Goal: Task Accomplishment & Management: Manage account settings

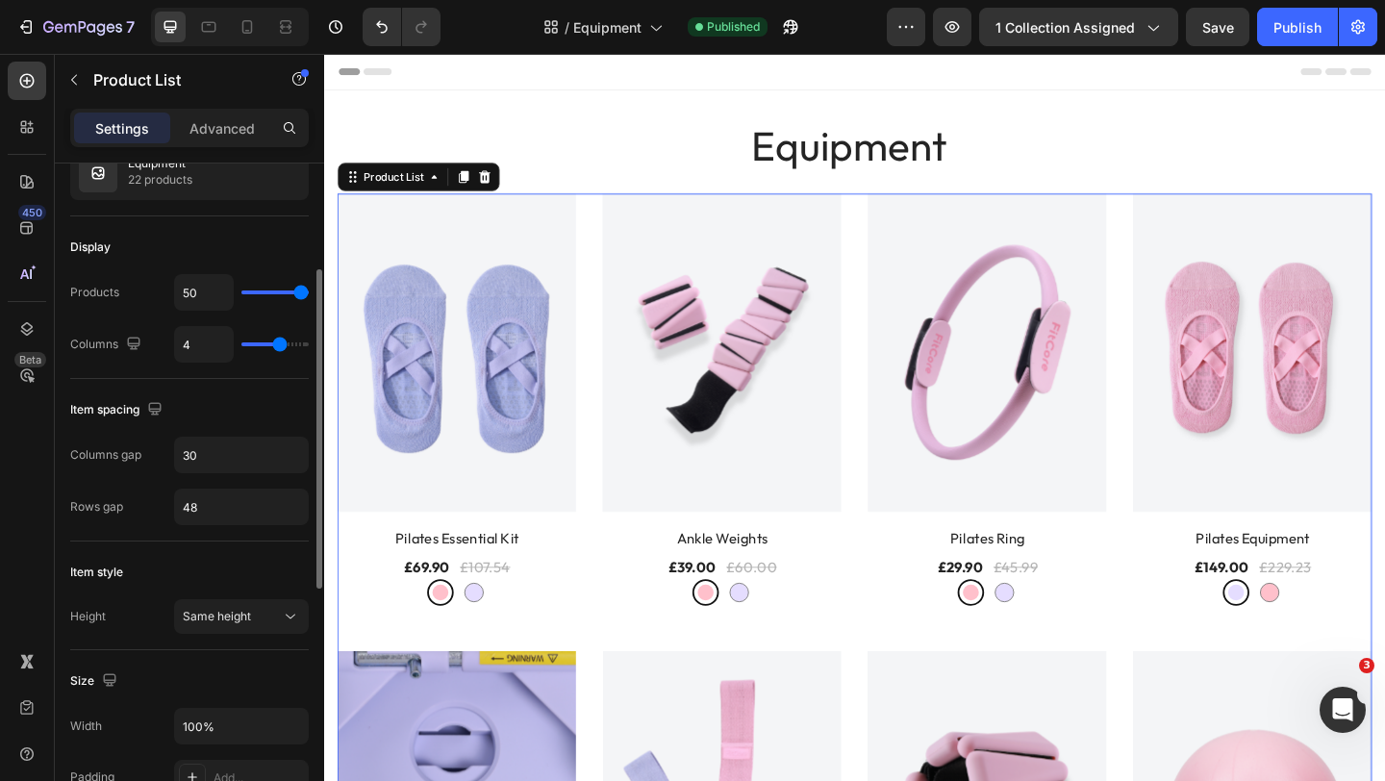
scroll to position [213, 0]
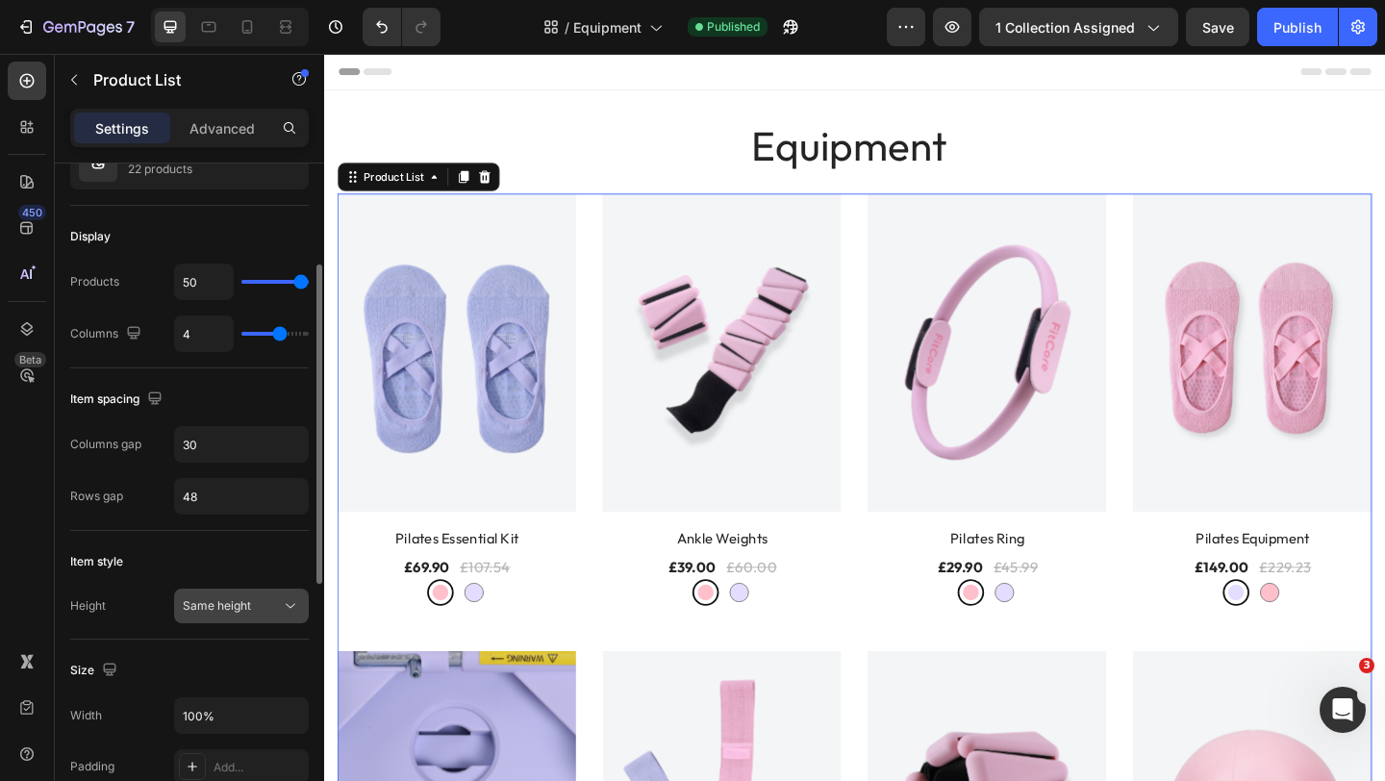
click at [286, 606] on icon at bounding box center [290, 605] width 19 height 19
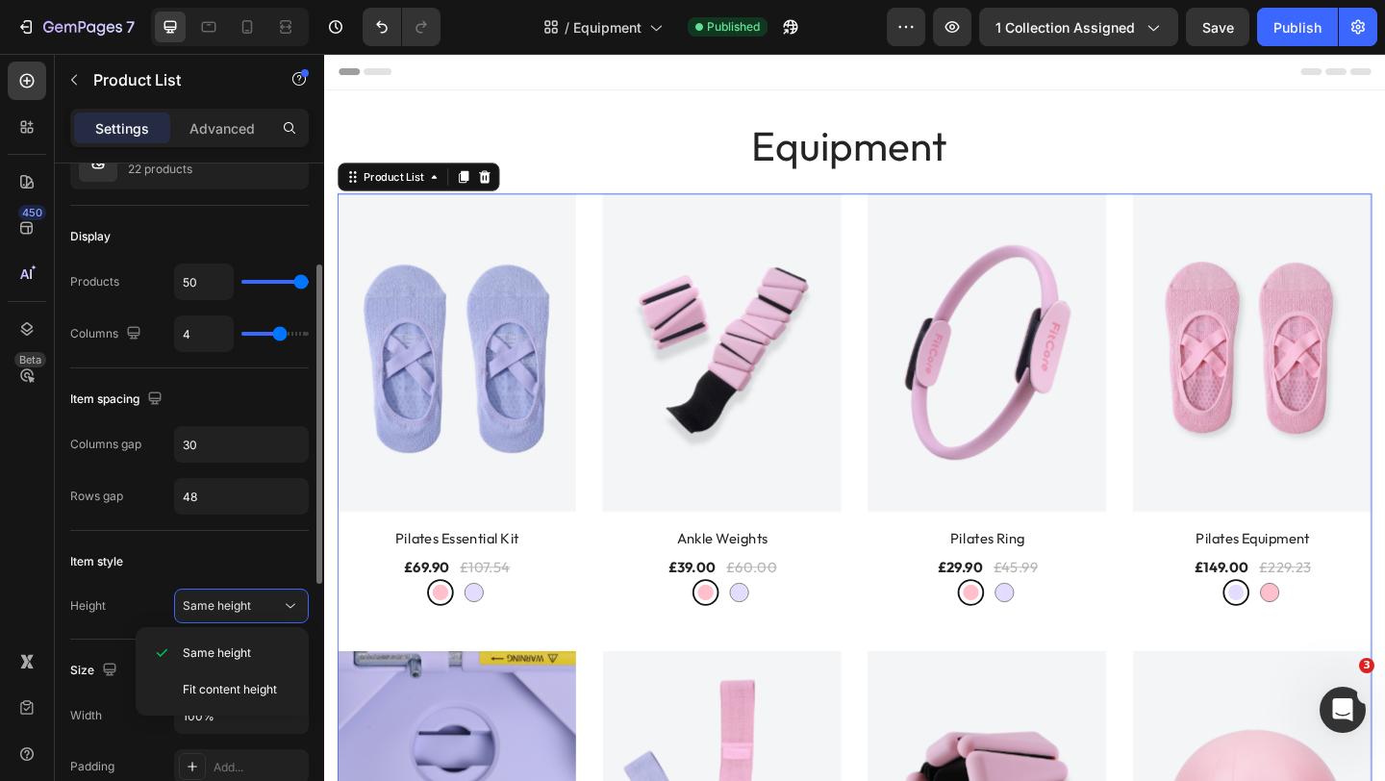
click at [270, 566] on div "Item style" at bounding box center [189, 561] width 238 height 31
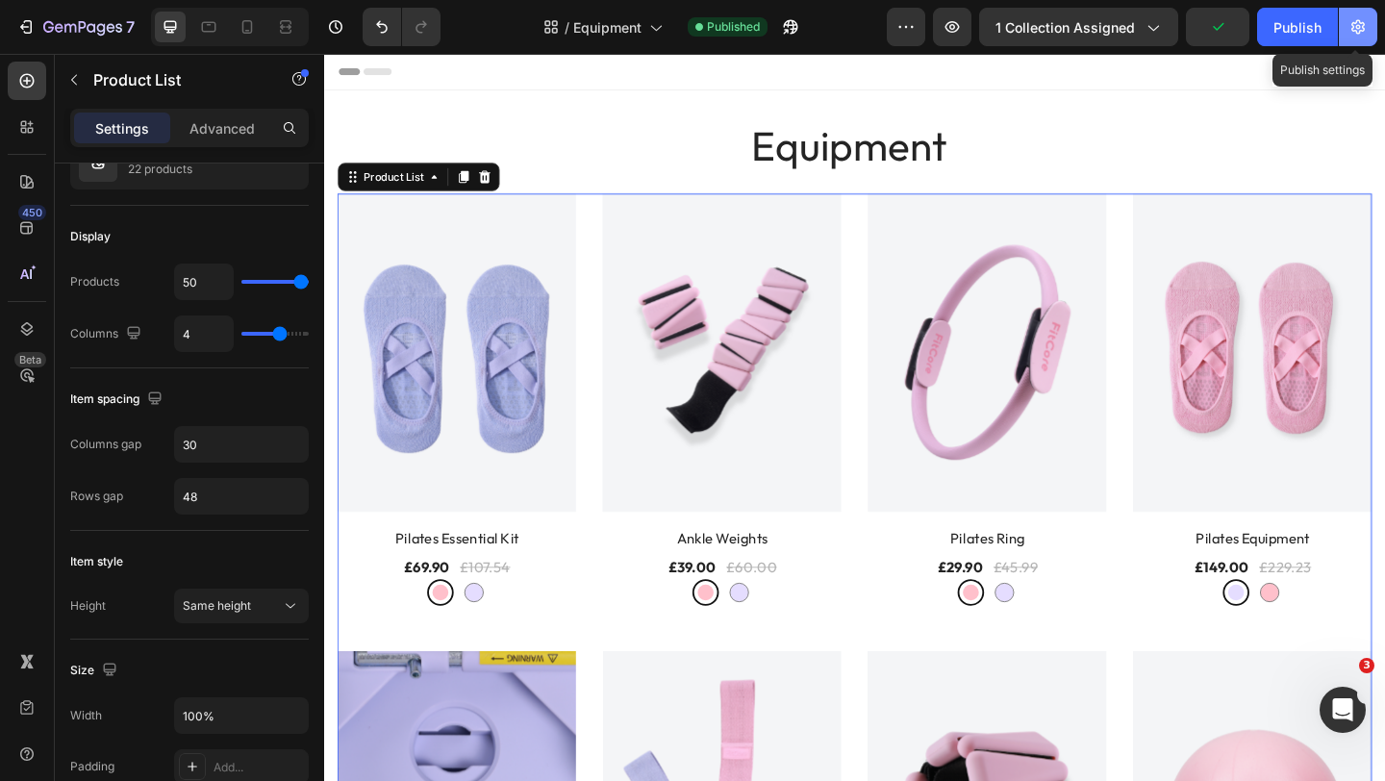
click at [1357, 34] on icon "button" at bounding box center [1357, 27] width 13 height 14
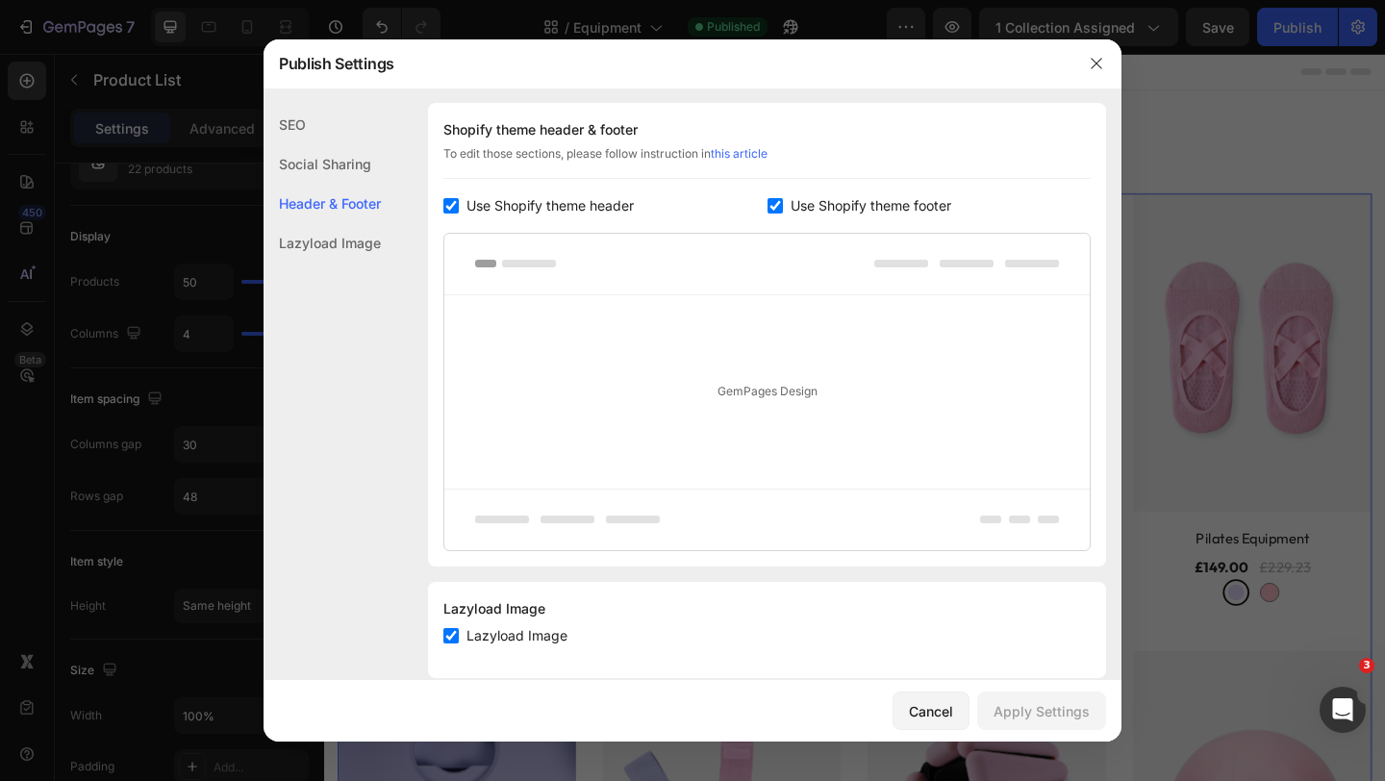
scroll to position [313, 0]
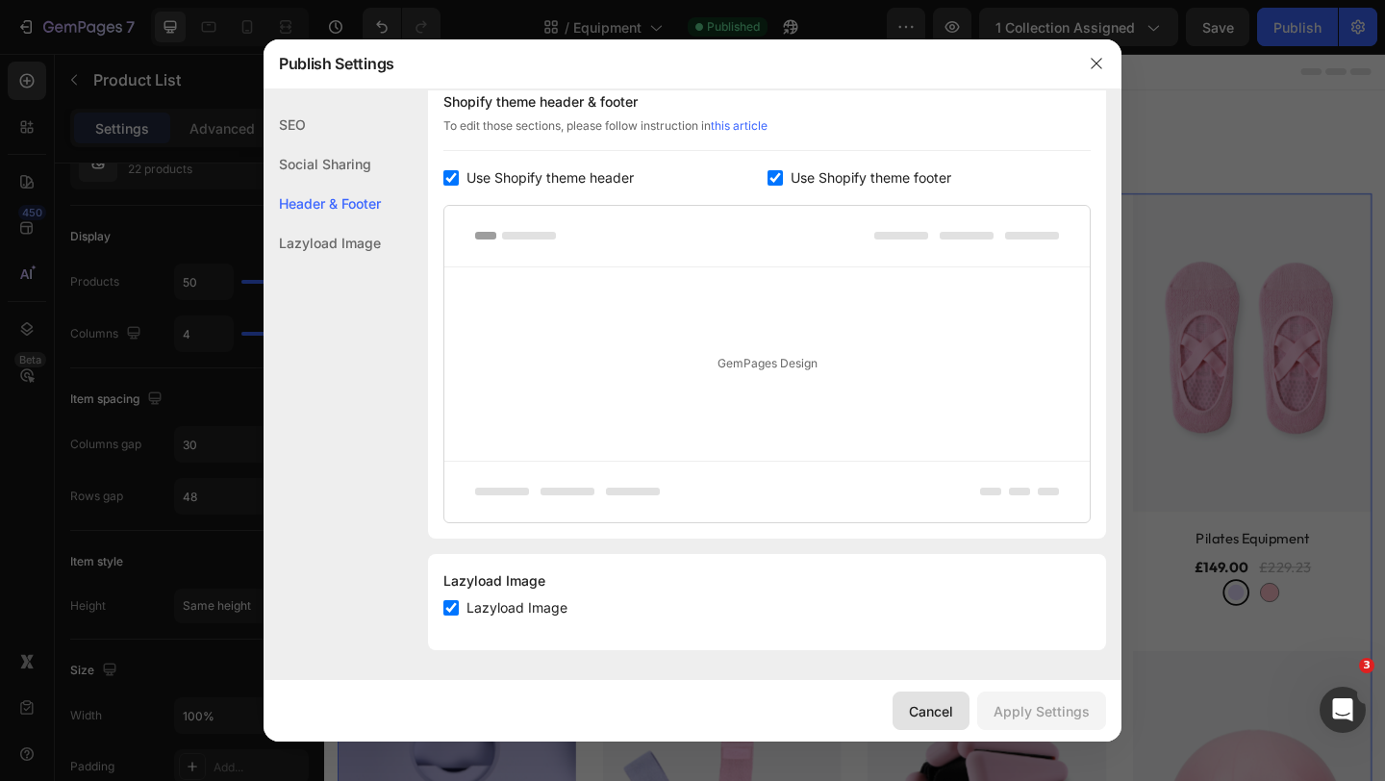
click at [948, 712] on div "Cancel" at bounding box center [931, 711] width 44 height 20
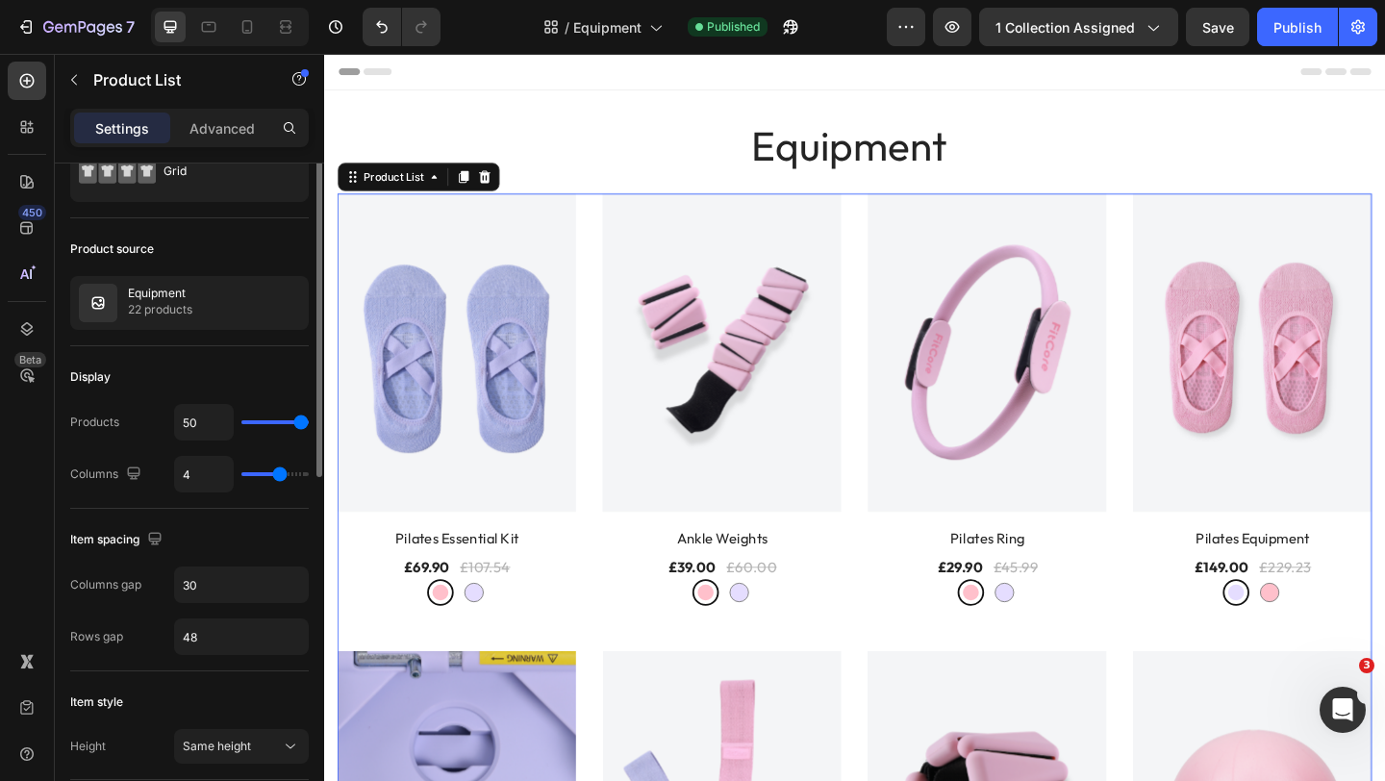
scroll to position [26, 0]
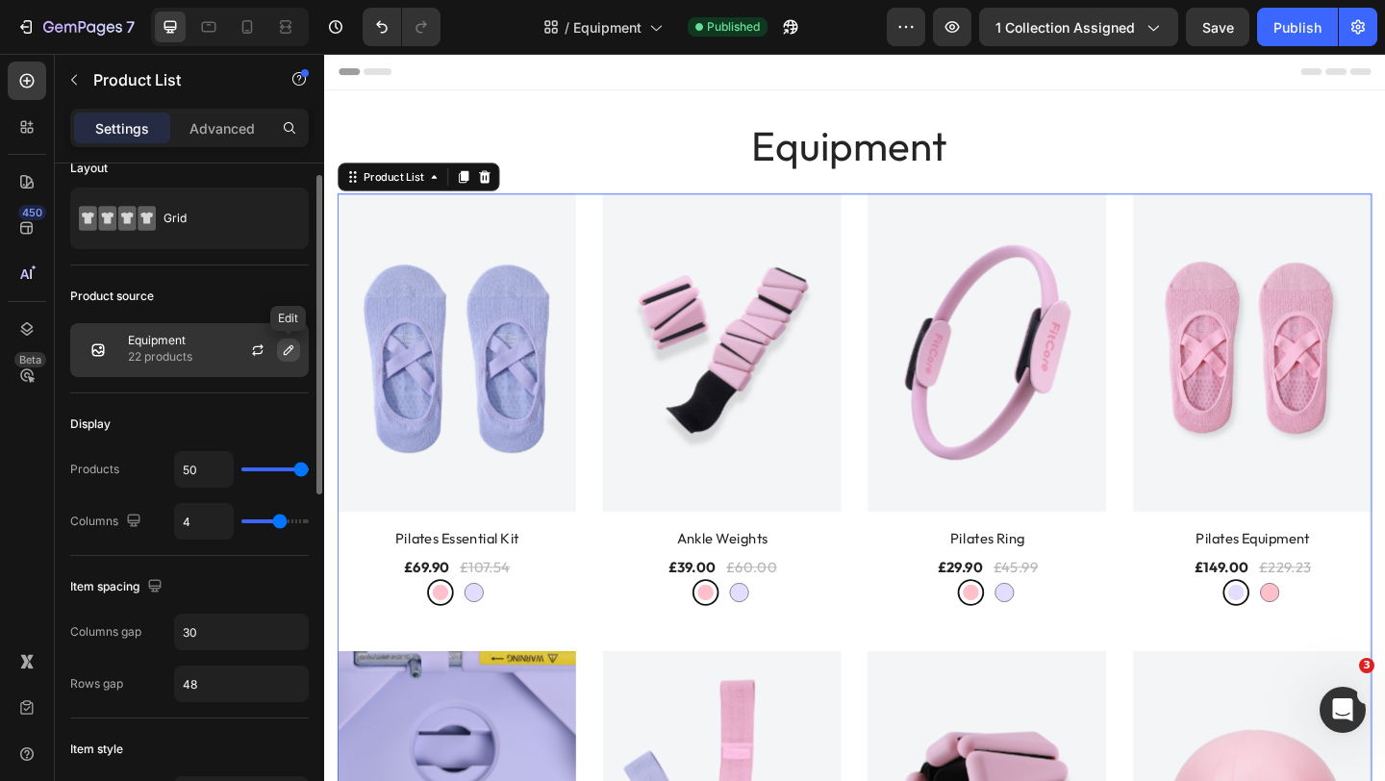
click at [280, 343] on button "button" at bounding box center [288, 349] width 23 height 23
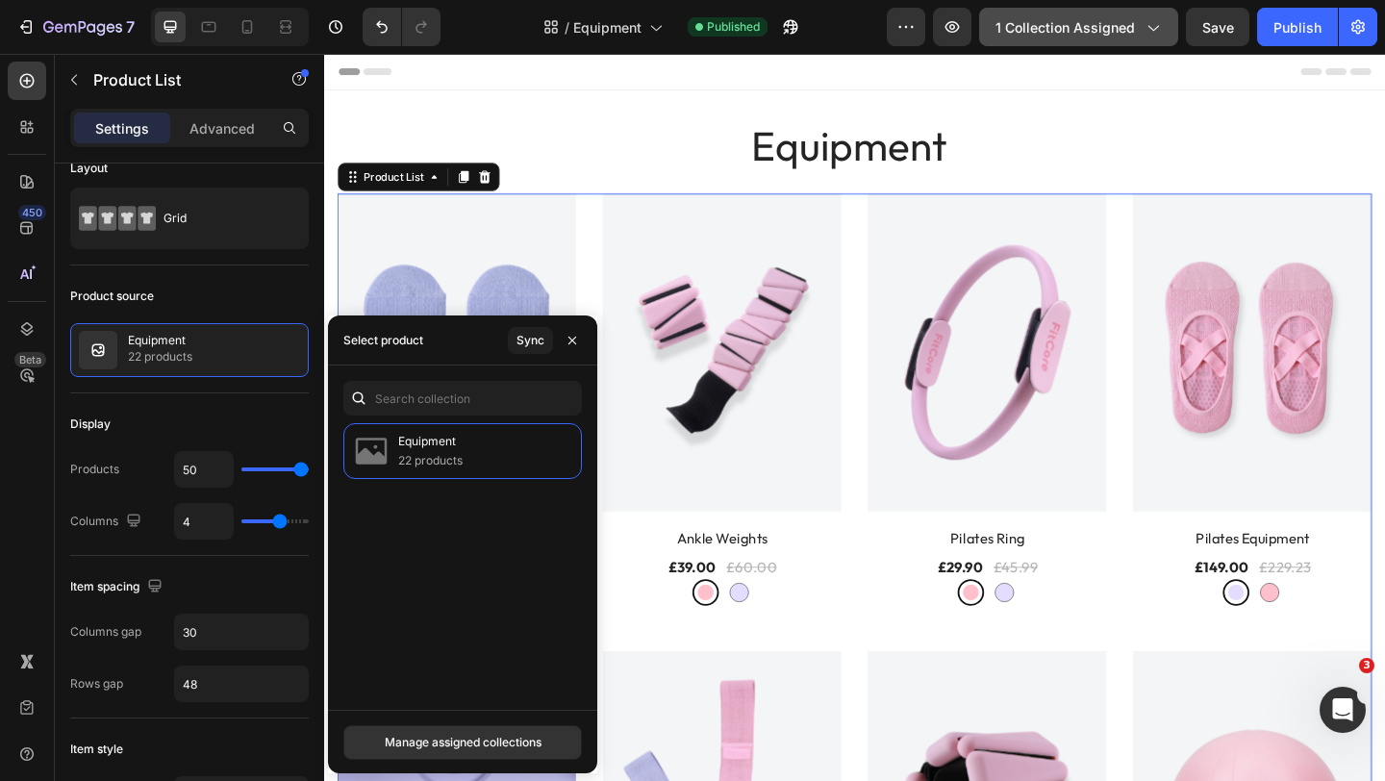
click at [1104, 30] on span "1 collection assigned" at bounding box center [1064, 27] width 139 height 20
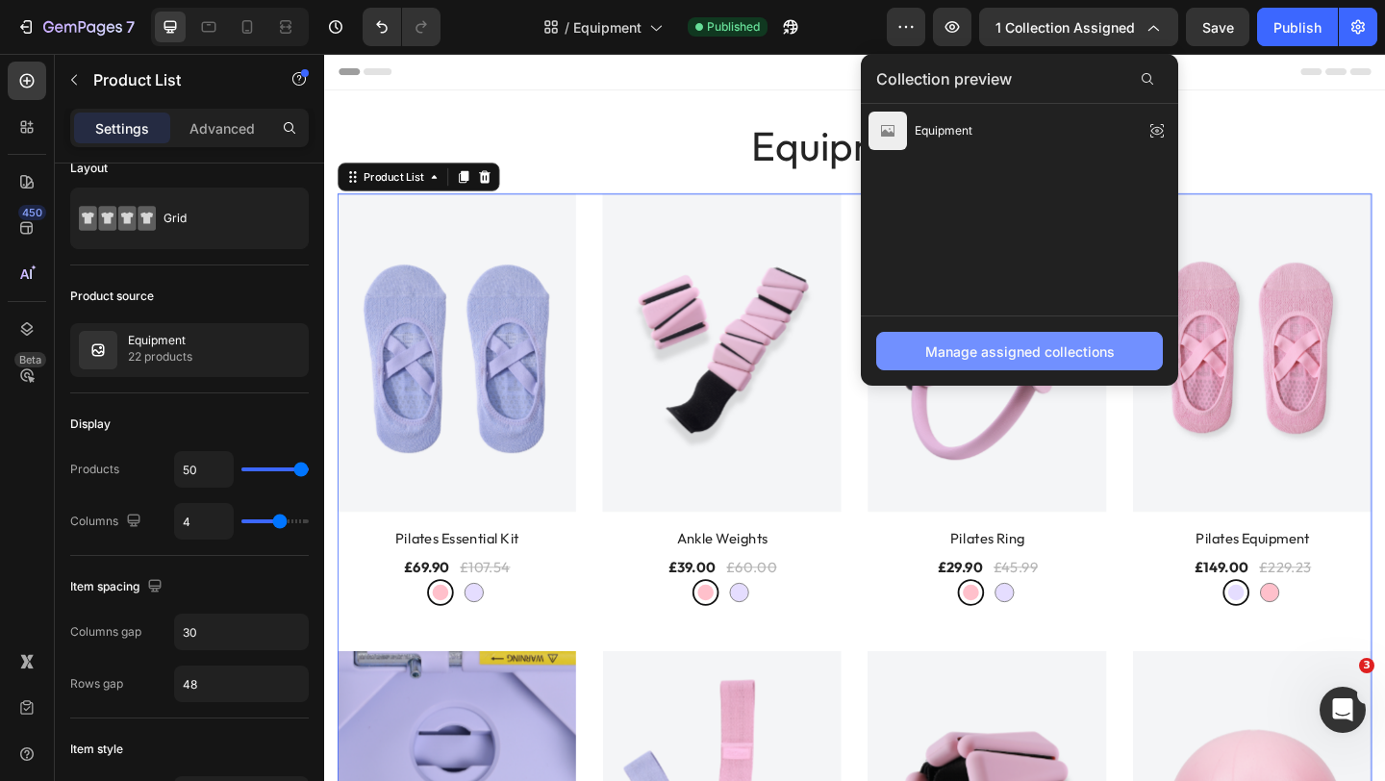
click at [968, 338] on button "Manage assigned collections" at bounding box center [1019, 351] width 287 height 38
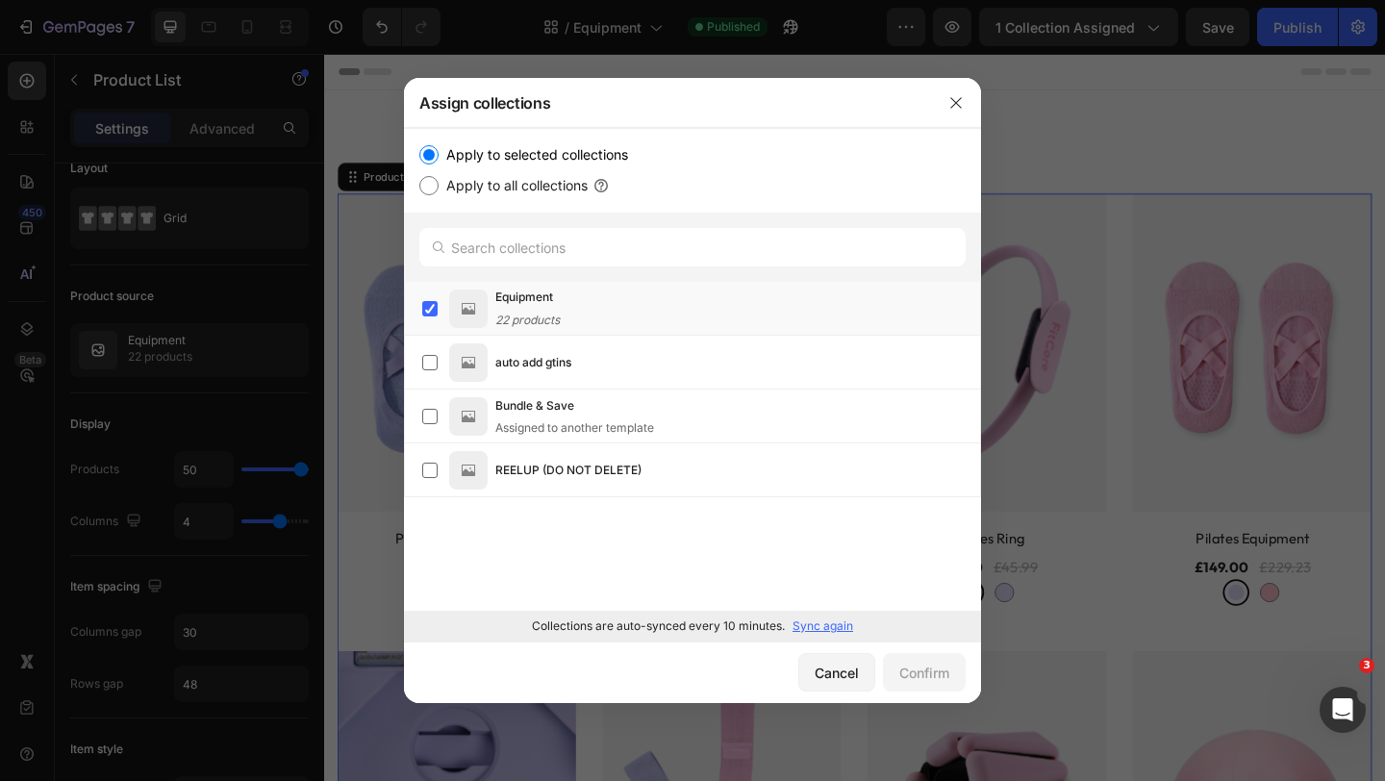
click at [833, 620] on p "Sync again" at bounding box center [822, 625] width 61 height 17
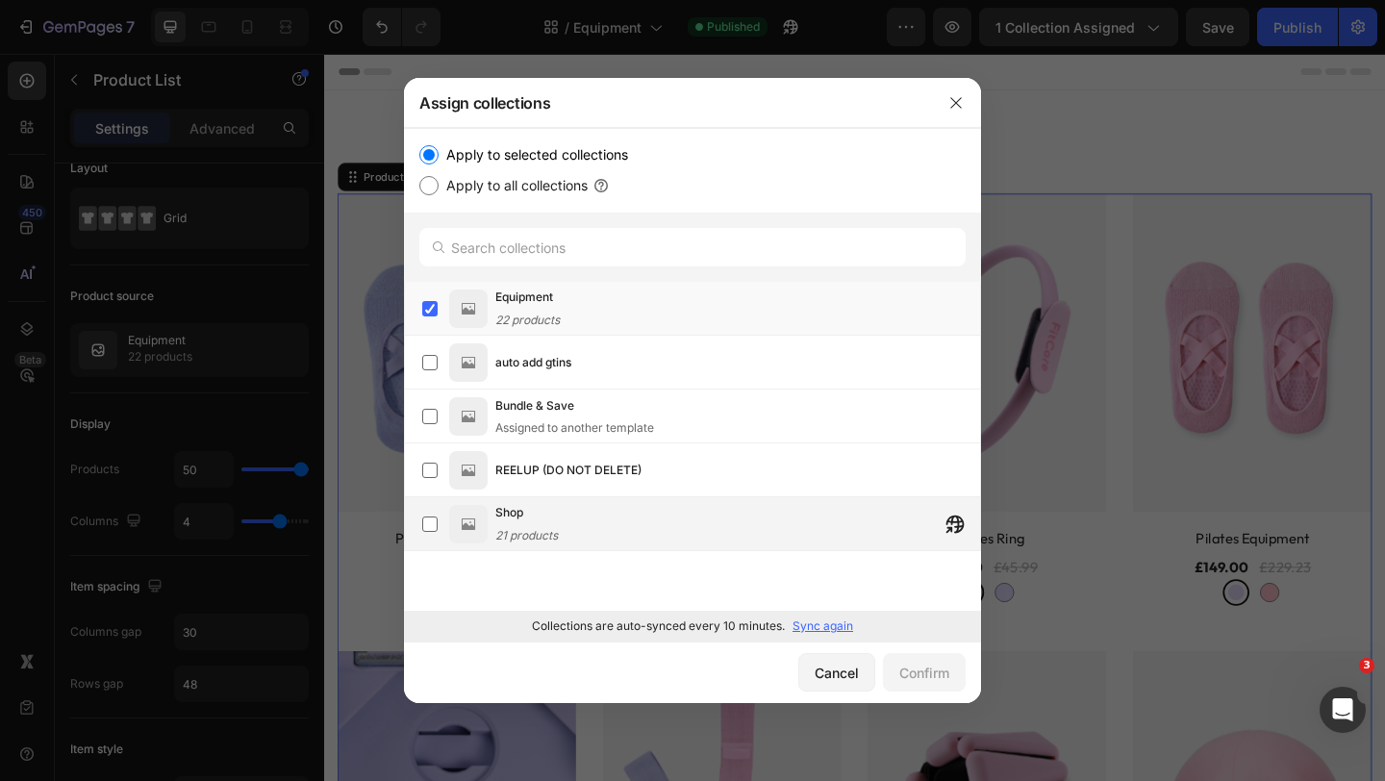
click at [633, 507] on div "Shop 21 products" at bounding box center [737, 524] width 485 height 42
click at [435, 313] on label at bounding box center [429, 308] width 15 height 15
click at [939, 674] on div "Confirm" at bounding box center [924, 673] width 50 height 20
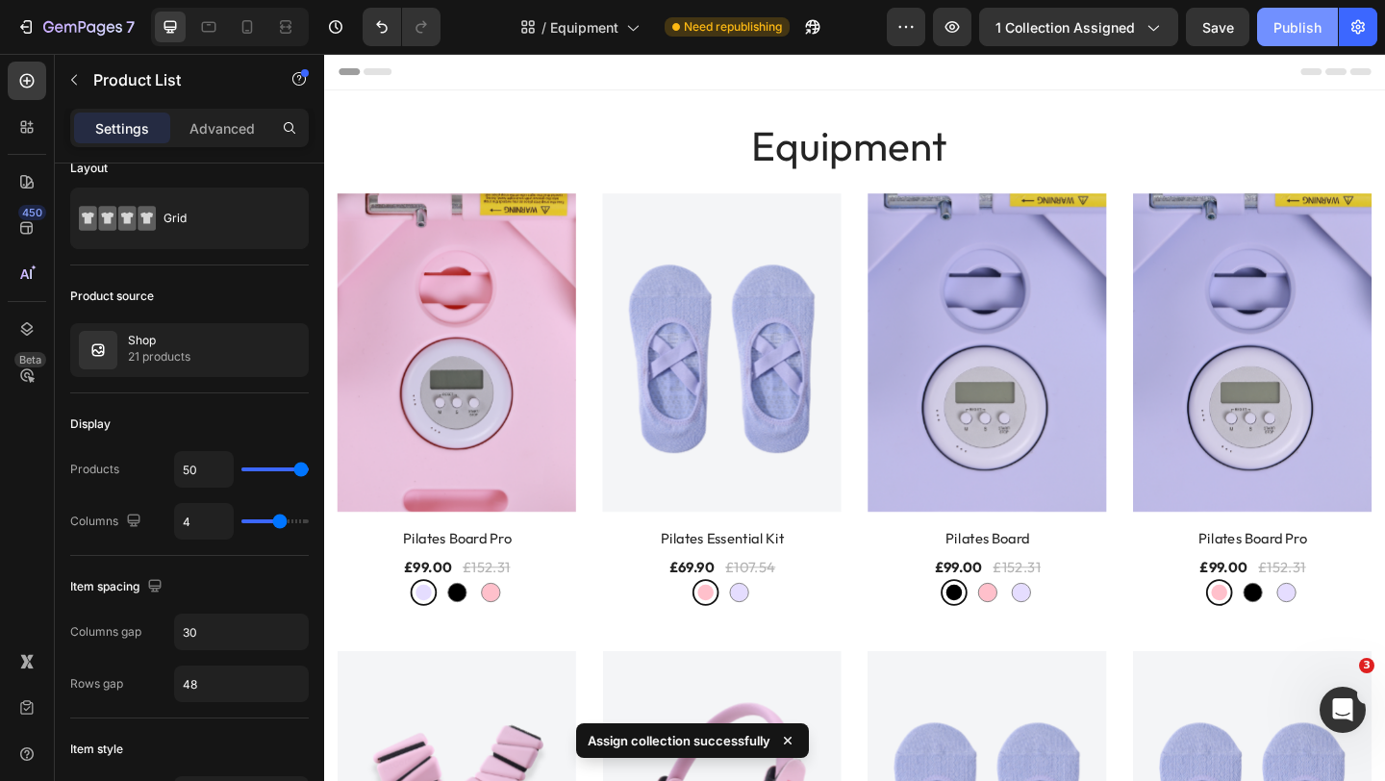
click at [1270, 33] on button "Publish" at bounding box center [1297, 27] width 81 height 38
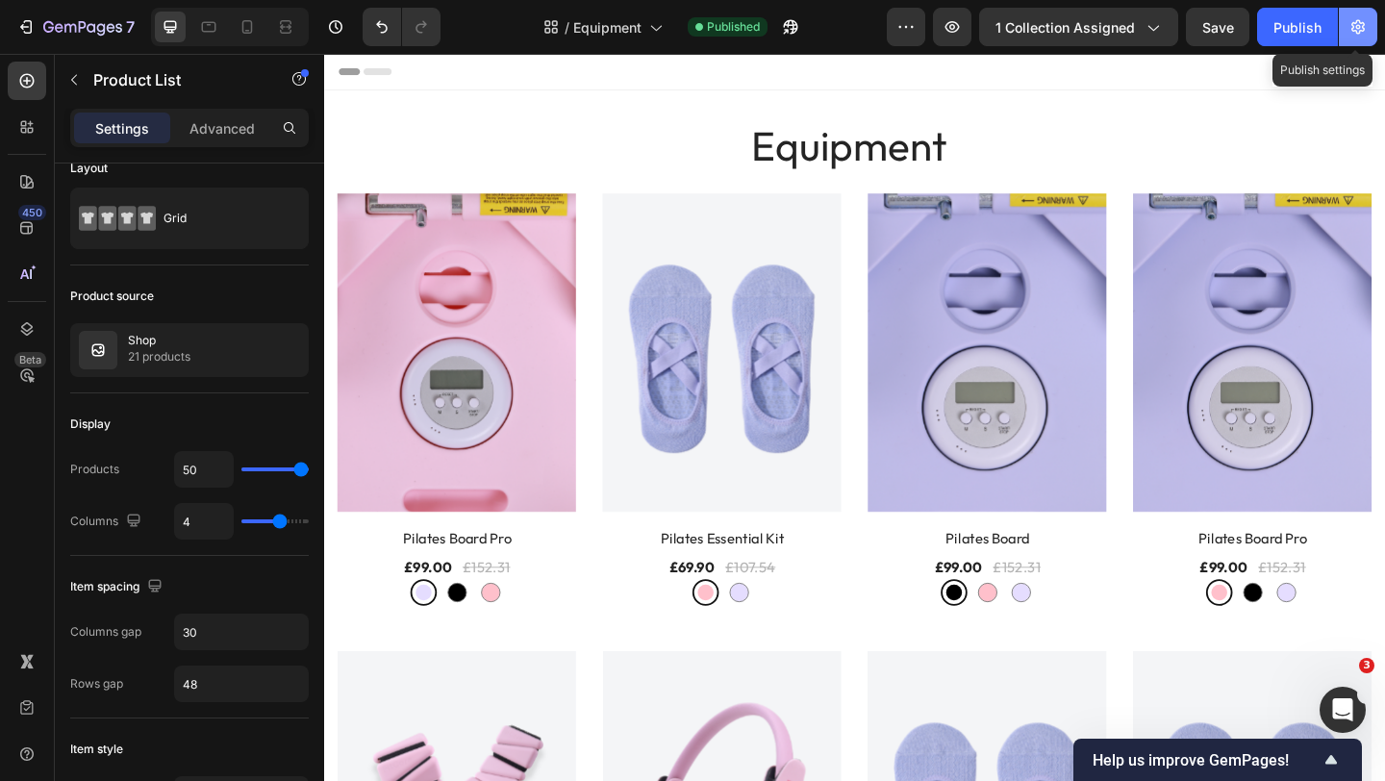
click at [1341, 37] on button "button" at bounding box center [1358, 27] width 38 height 38
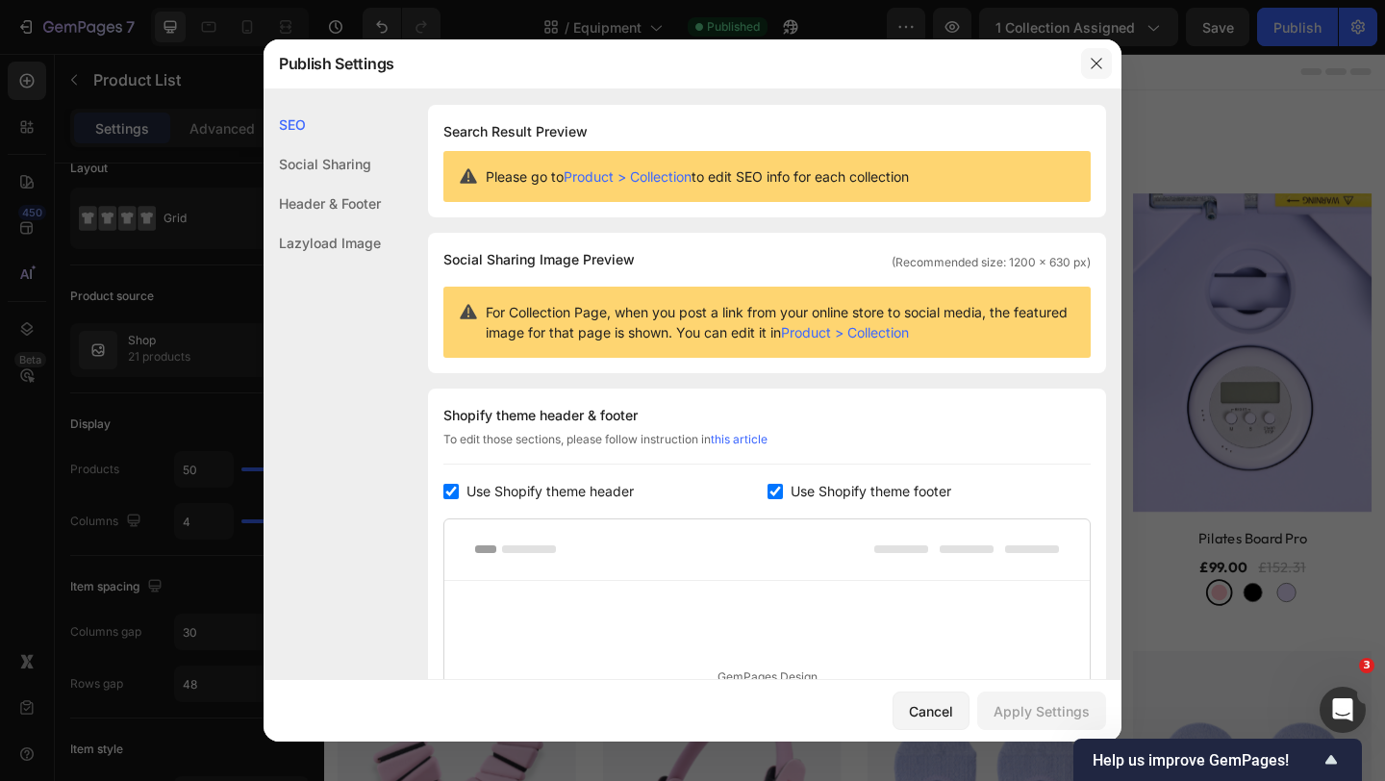
click at [1086, 57] on button "button" at bounding box center [1096, 63] width 31 height 31
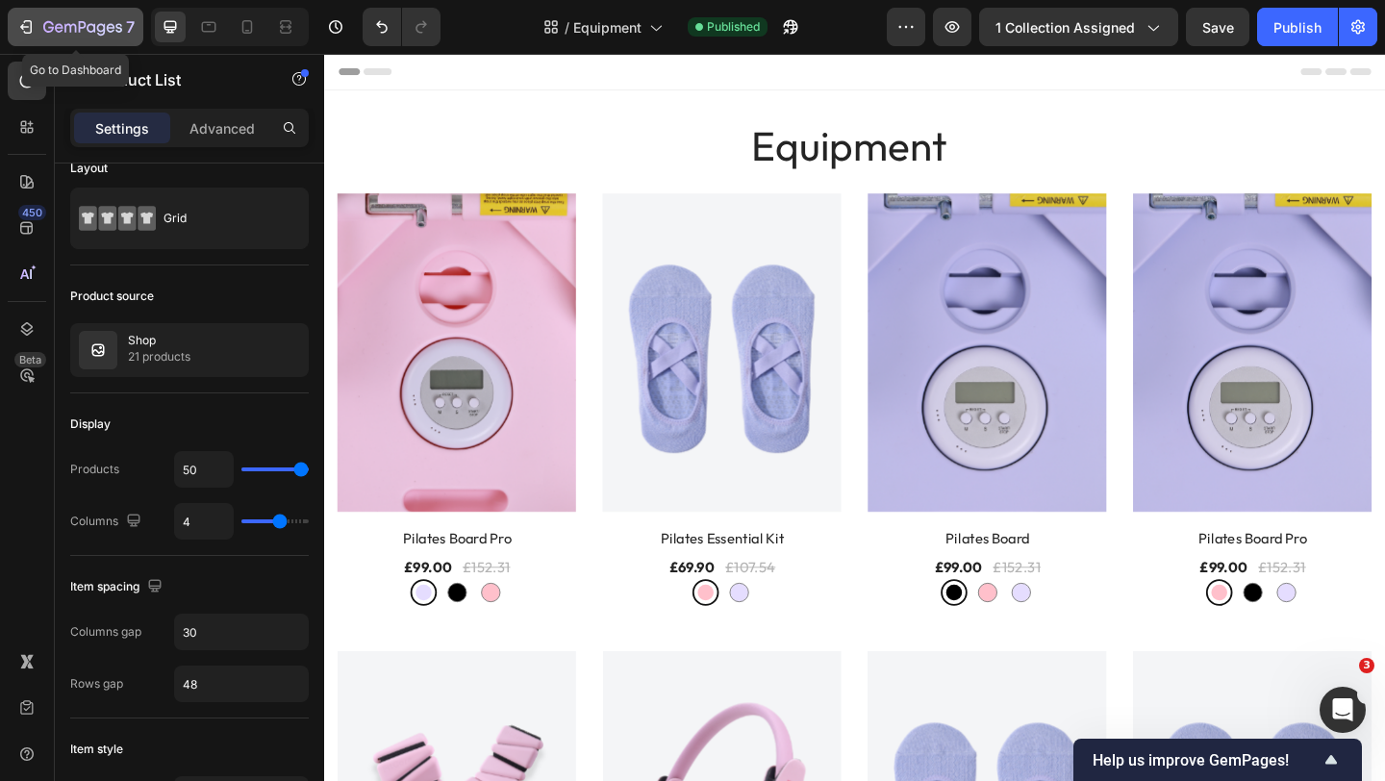
click at [78, 20] on icon "button" at bounding box center [82, 28] width 79 height 16
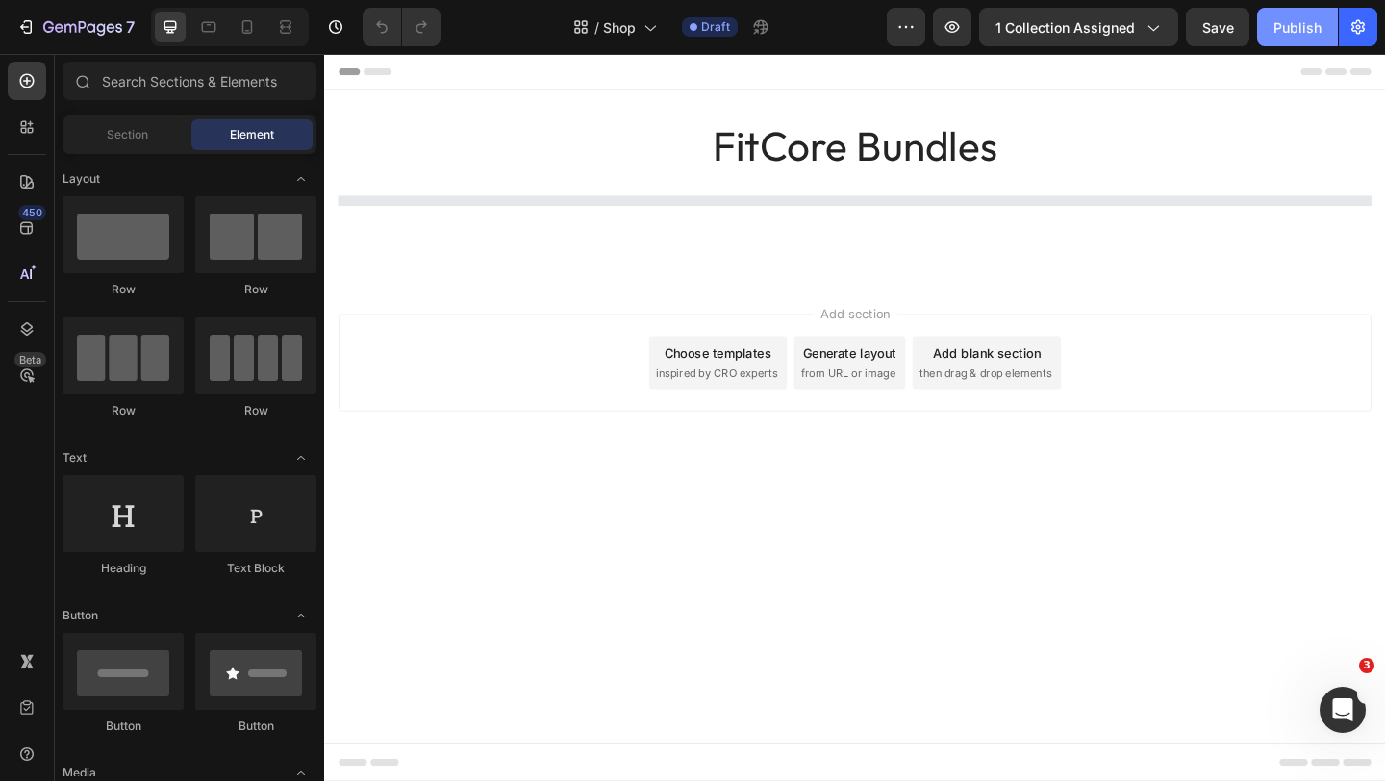
click at [1279, 35] on div "Publish" at bounding box center [1297, 27] width 48 height 20
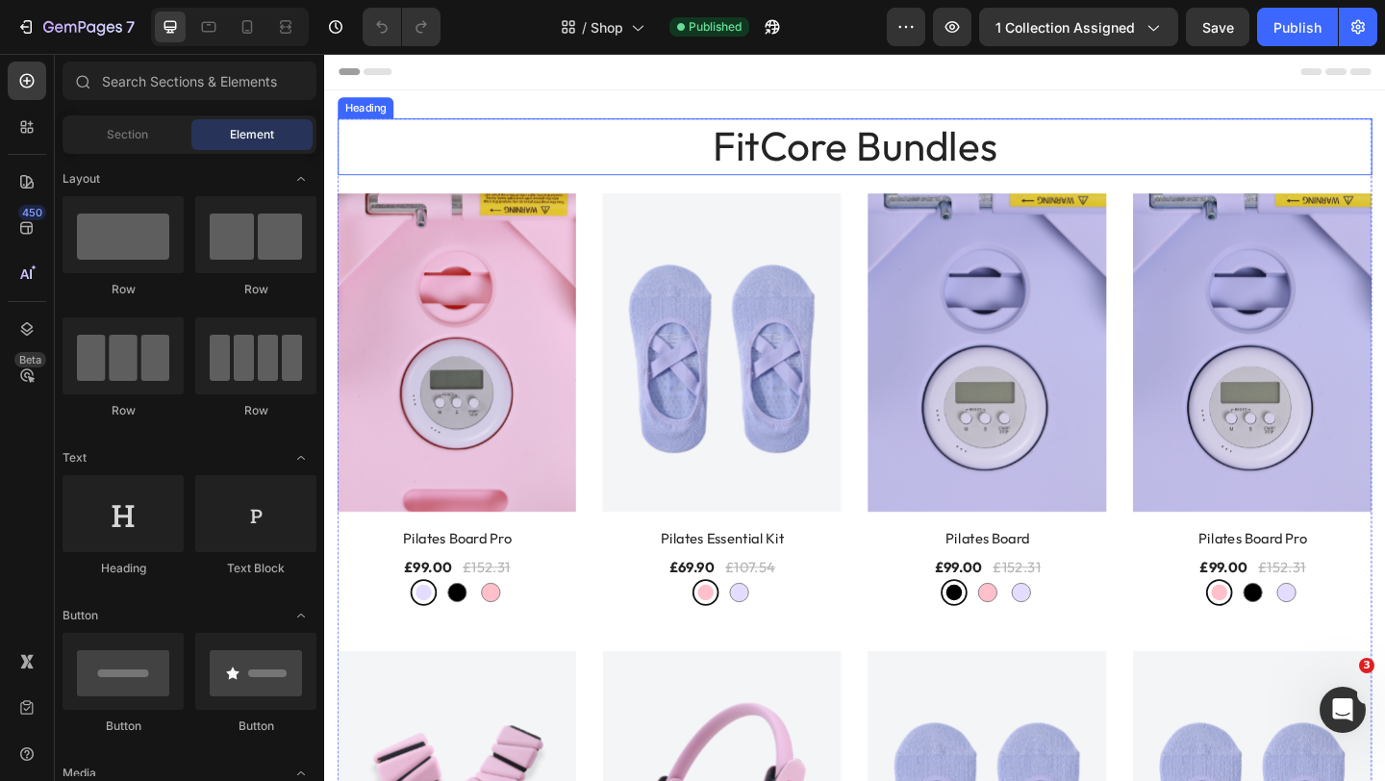
click at [810, 165] on h2 "FitCore Bundles" at bounding box center [900, 155] width 1125 height 62
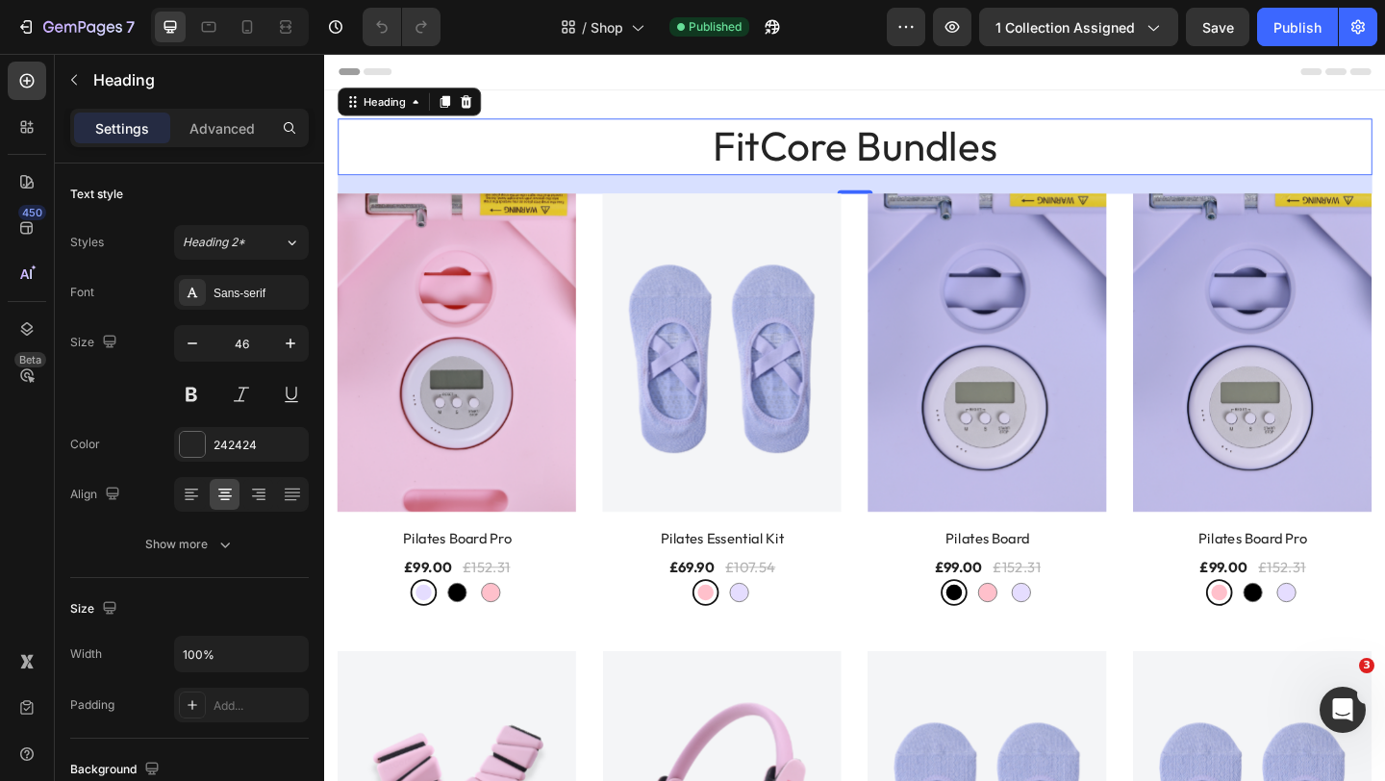
click at [810, 166] on h2 "FitCore Bundles" at bounding box center [900, 155] width 1125 height 62
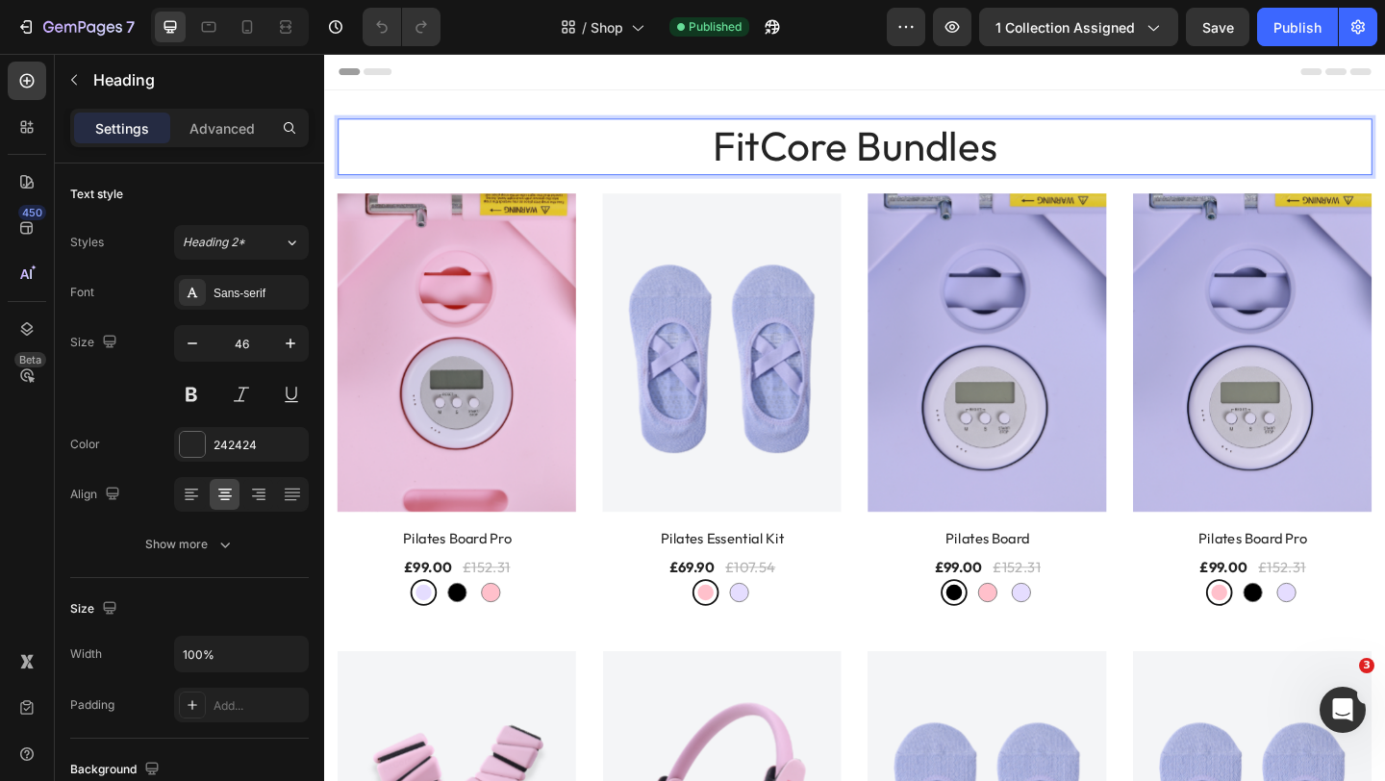
click at [810, 165] on p "FitCore Bundles" at bounding box center [900, 155] width 1121 height 58
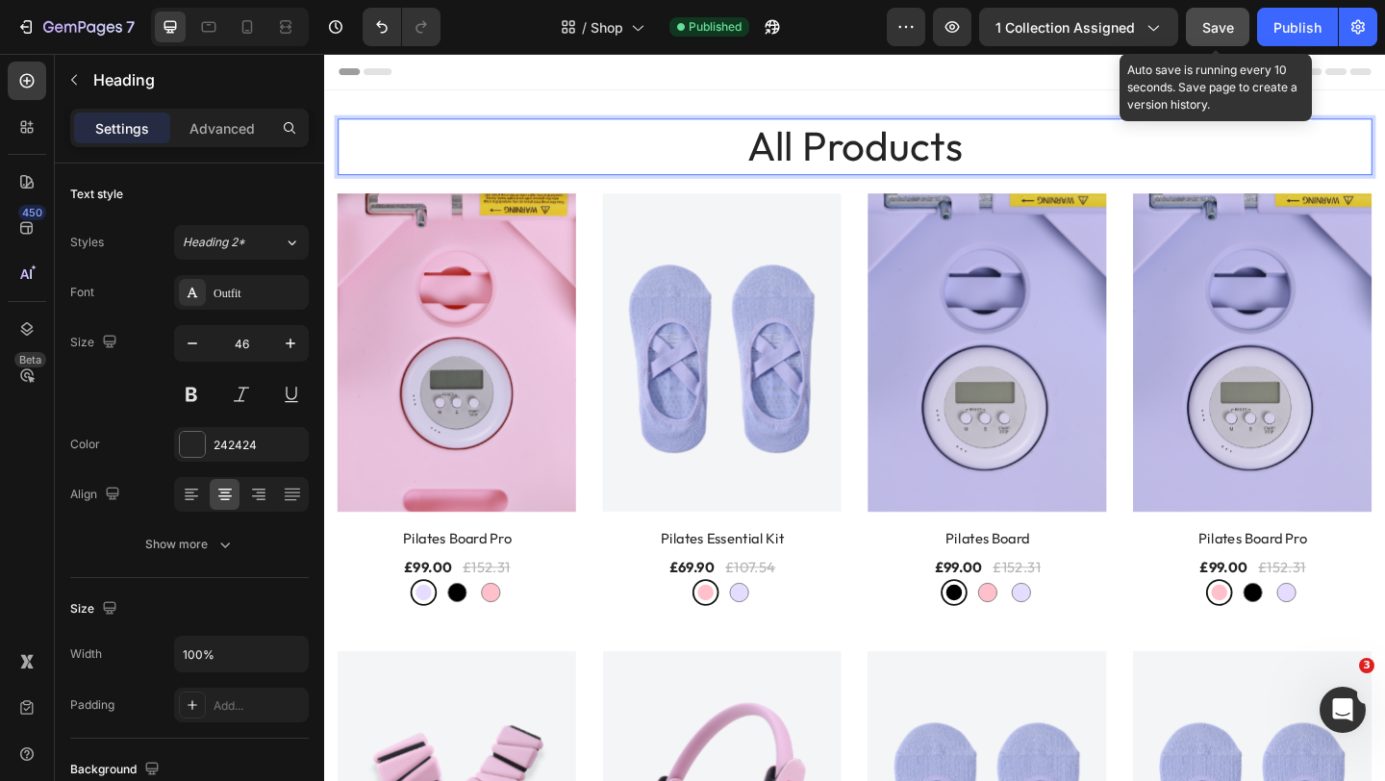
click at [1232, 34] on span "Save" at bounding box center [1218, 27] width 32 height 16
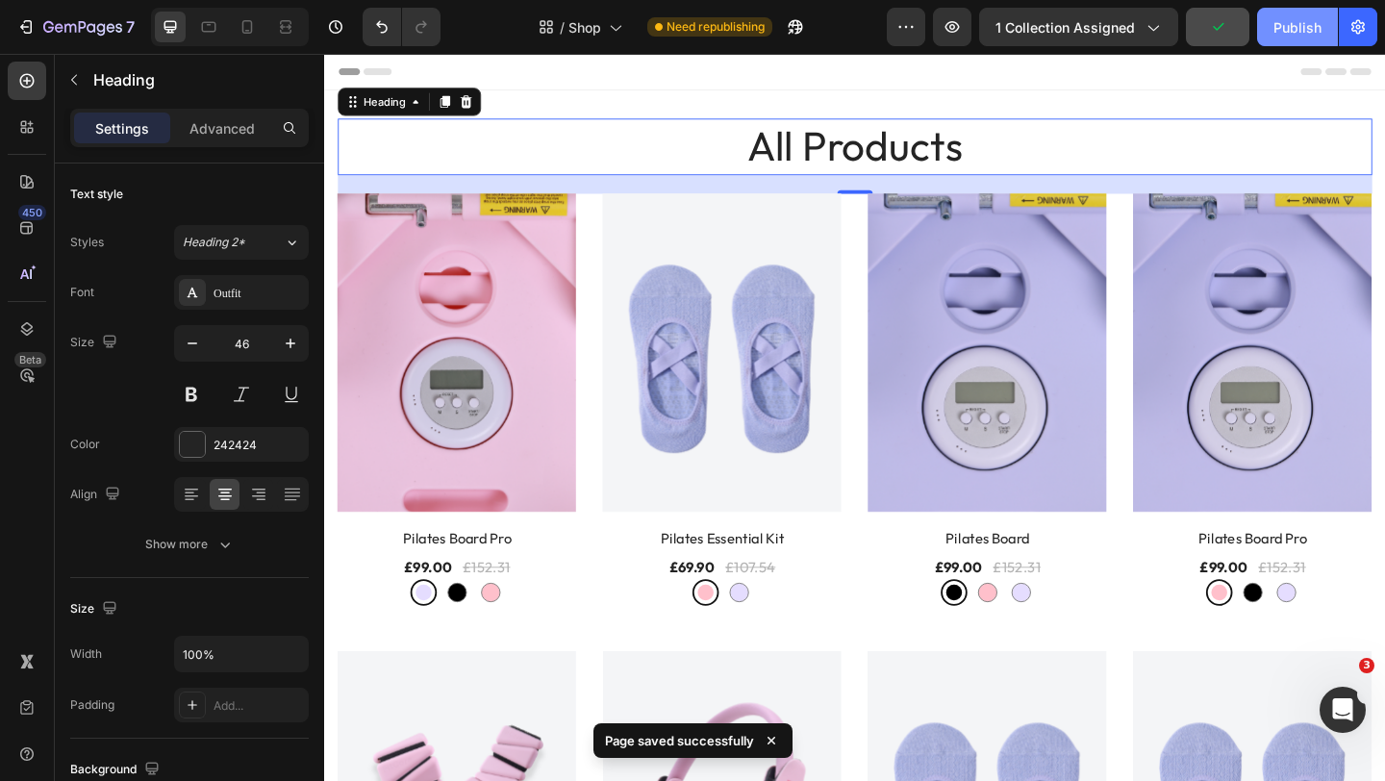
click at [1269, 31] on button "Publish" at bounding box center [1297, 27] width 81 height 38
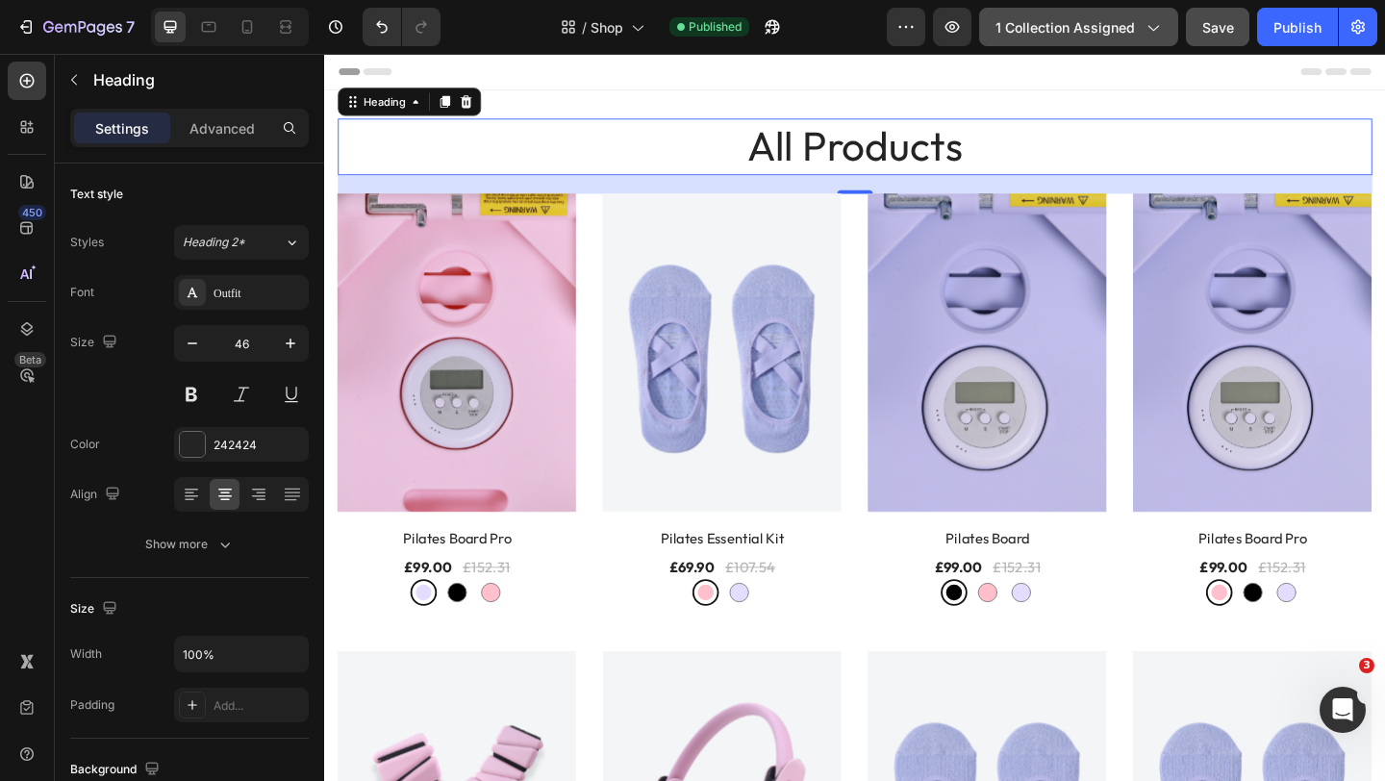
click at [1144, 30] on icon "button" at bounding box center [1151, 26] width 19 height 19
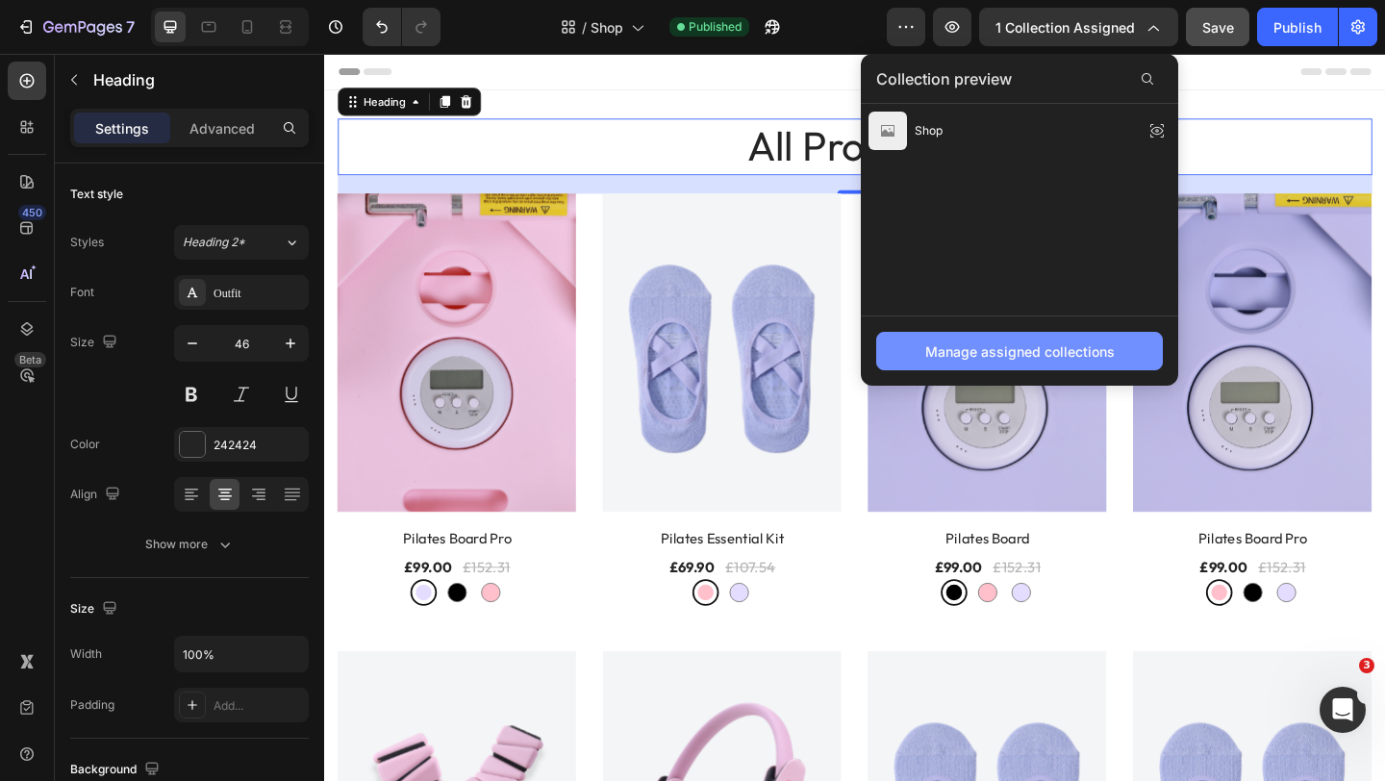
click at [1060, 342] on div "Manage assigned collections" at bounding box center [1019, 351] width 189 height 20
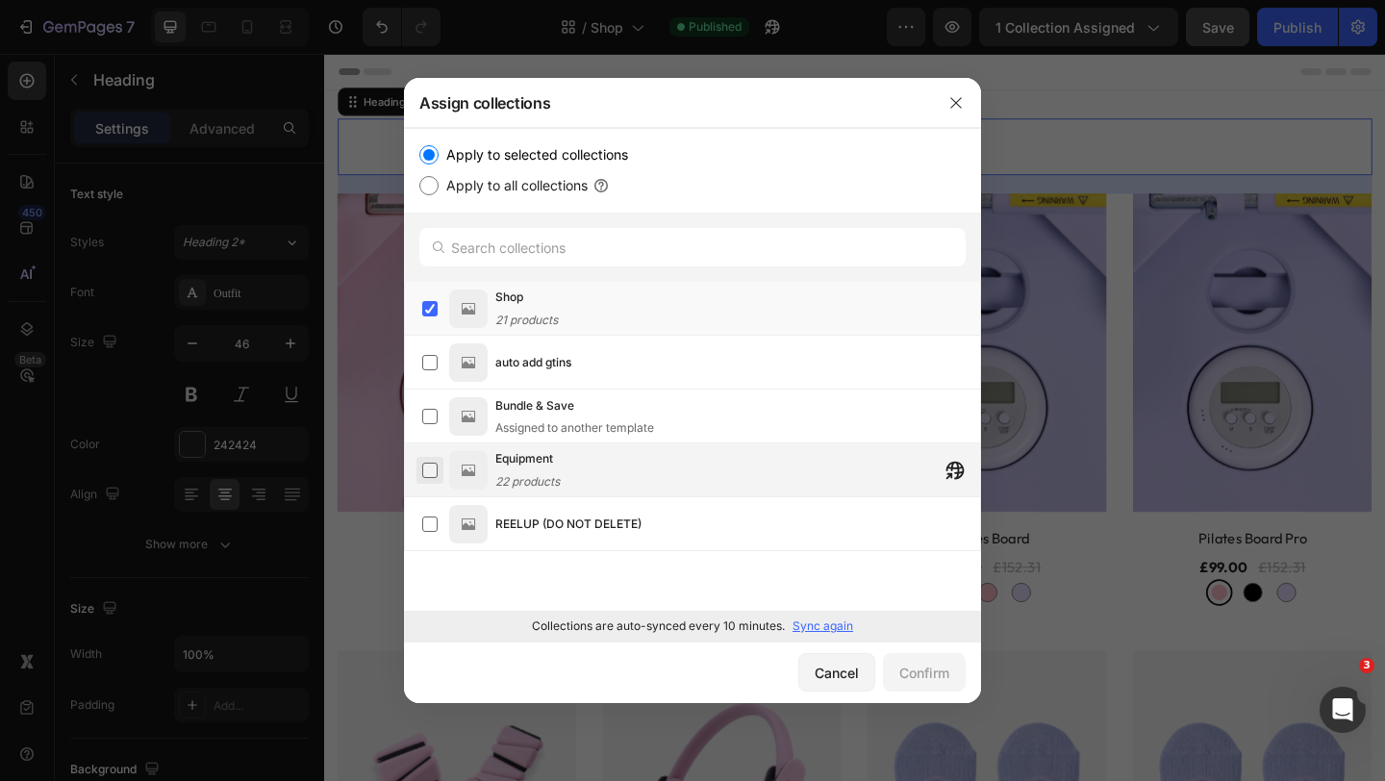
click at [432, 468] on label at bounding box center [429, 470] width 15 height 15
click at [922, 688] on button "Confirm" at bounding box center [924, 672] width 83 height 38
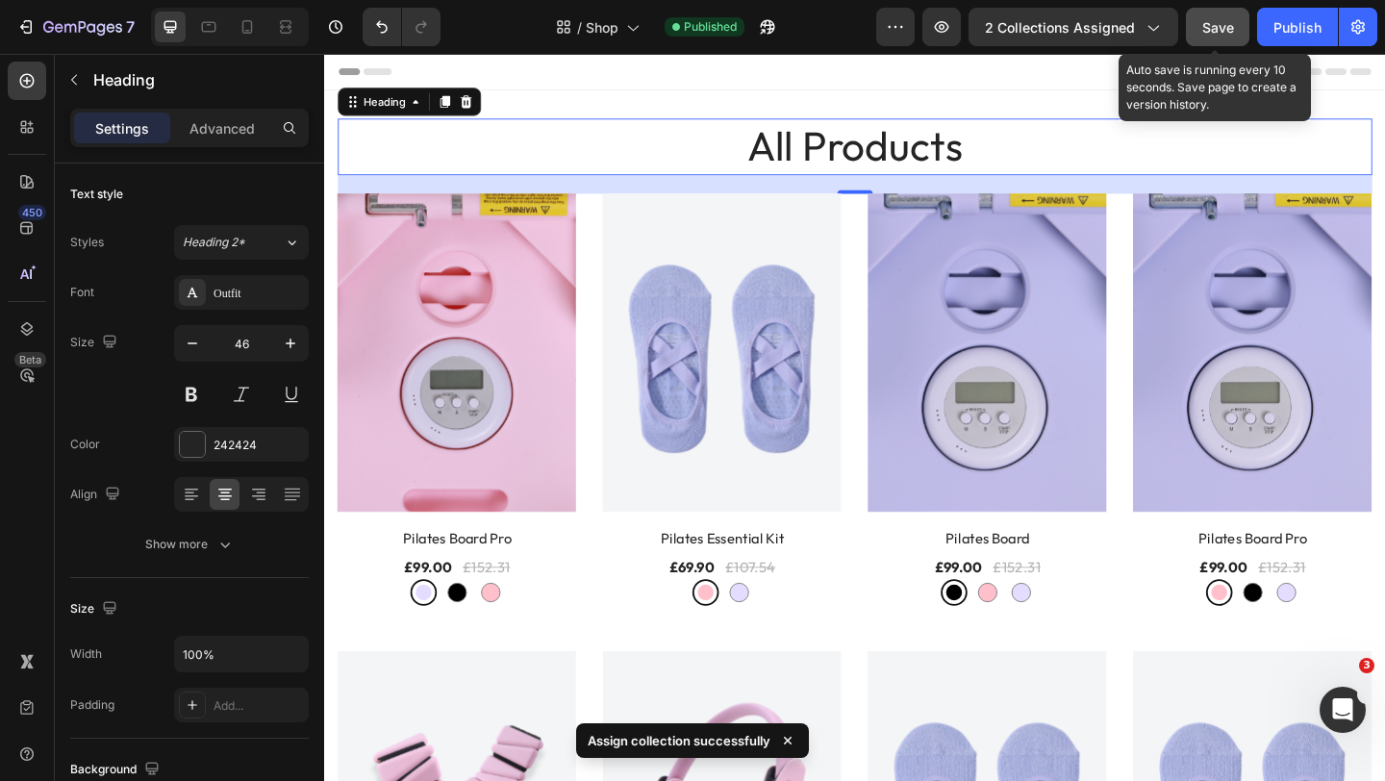
click at [1220, 22] on span "Save" at bounding box center [1218, 27] width 32 height 16
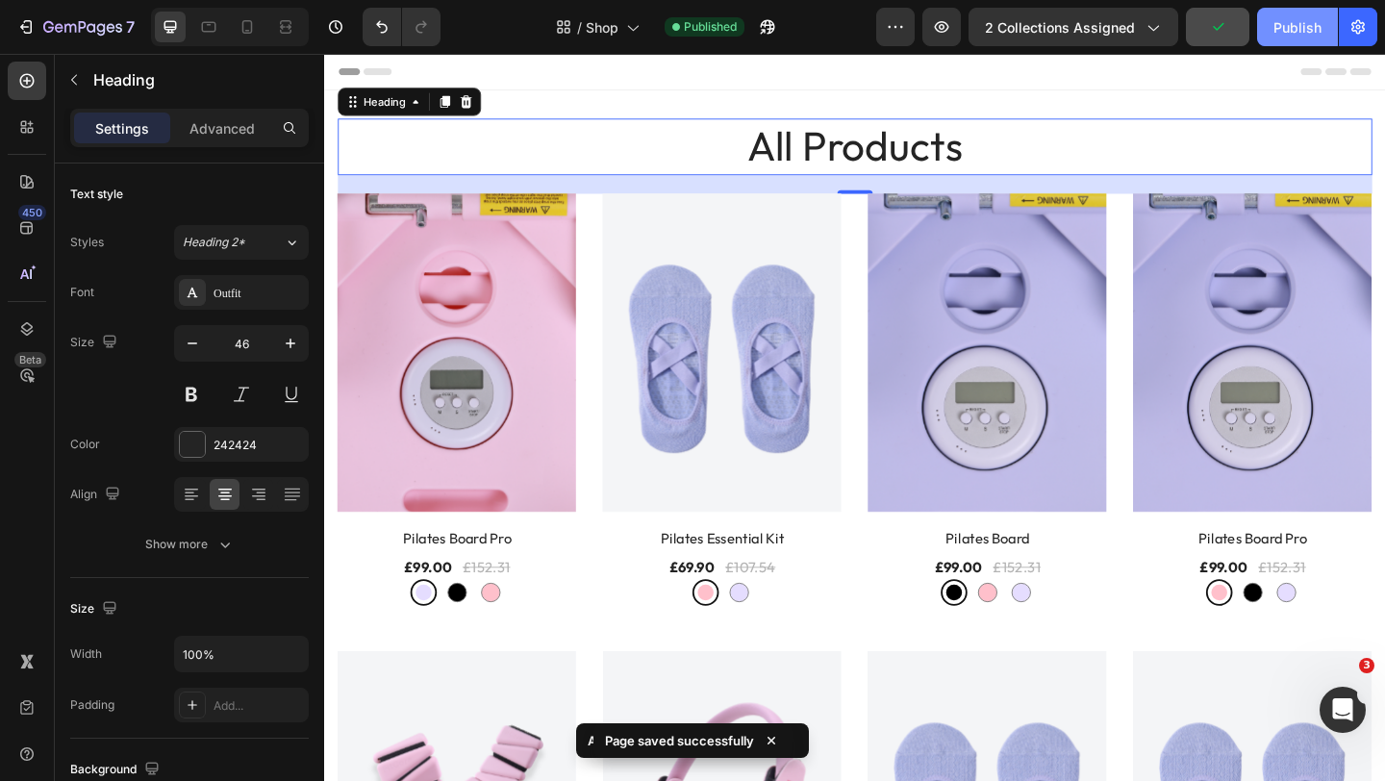
click at [1281, 23] on div "Publish" at bounding box center [1297, 27] width 48 height 20
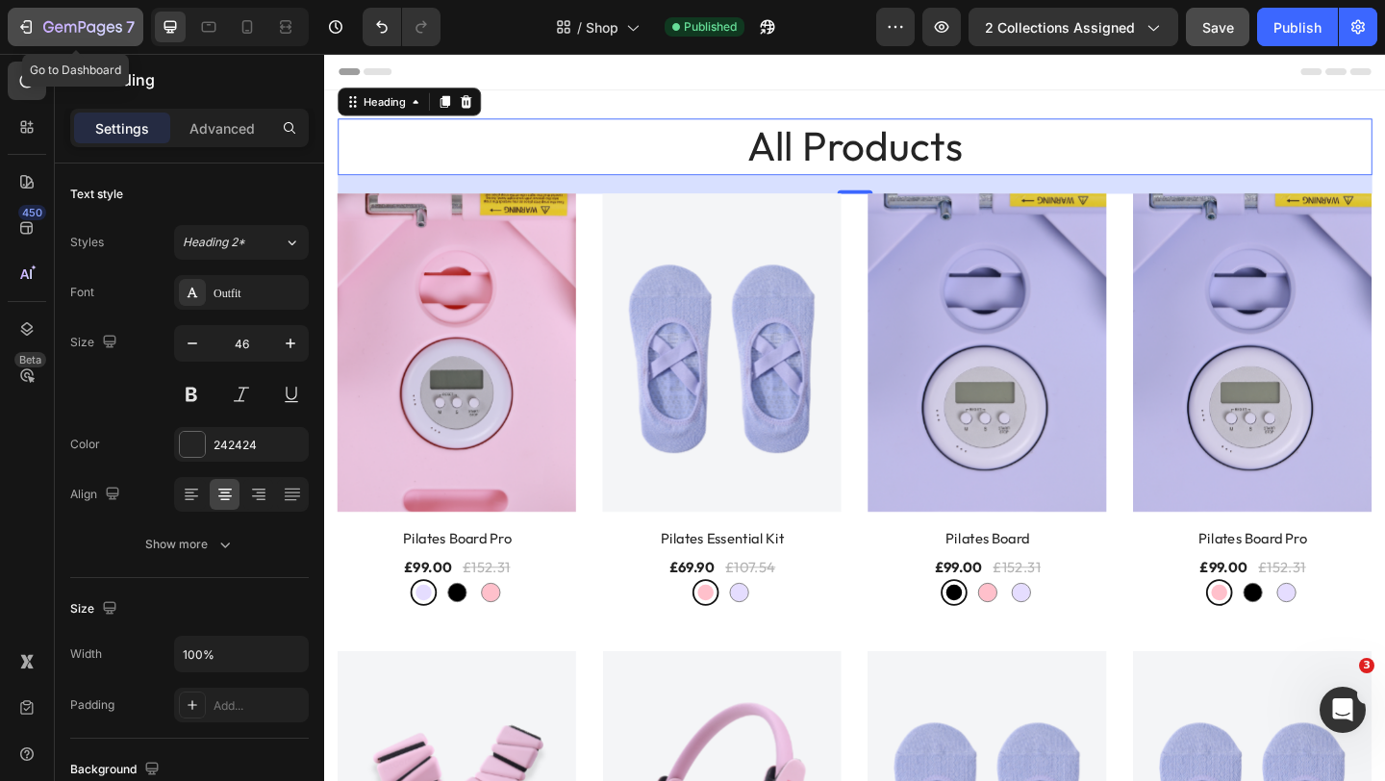
click at [63, 21] on icon "button" at bounding box center [82, 28] width 79 height 16
